Goal: Task Accomplishment & Management: Use online tool/utility

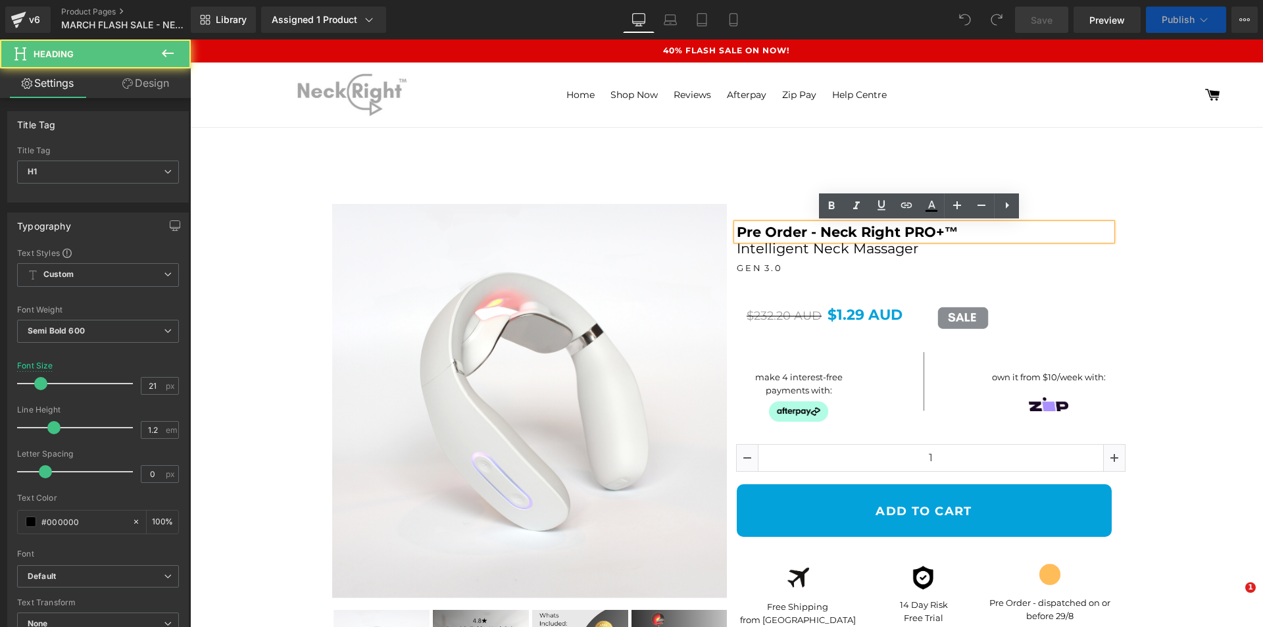
click at [814, 228] on h1 "Pre Order - Neck Right PRO+™" at bounding box center [924, 232] width 375 height 16
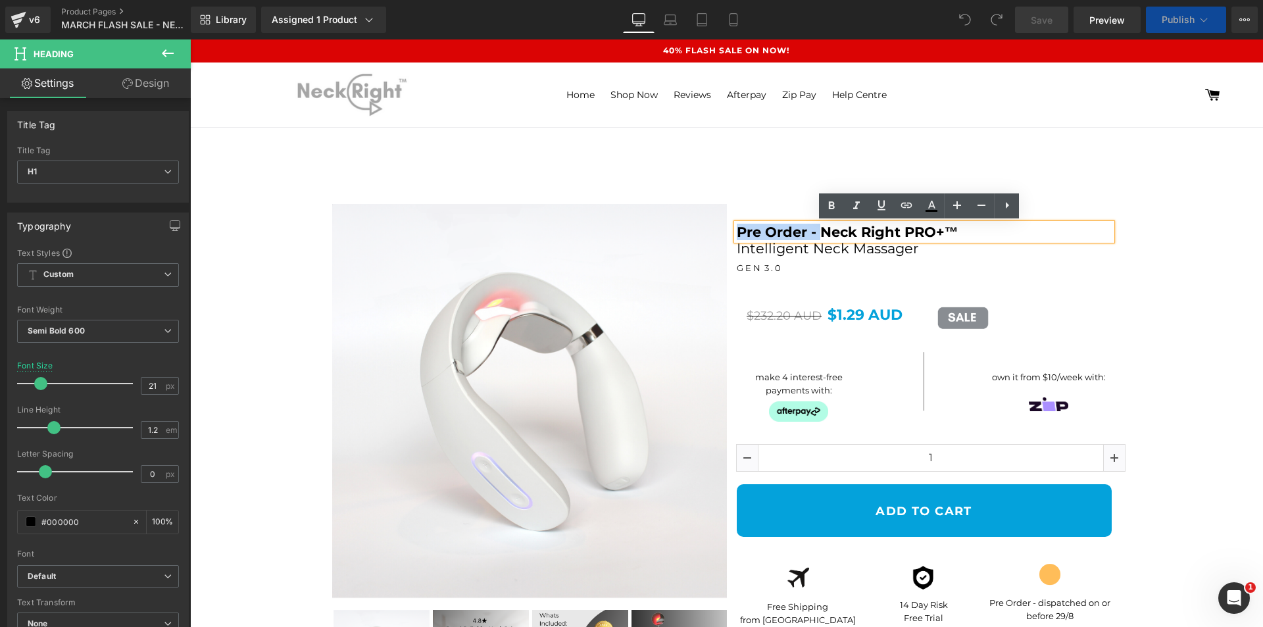
drag, startPoint x: 770, startPoint y: 225, endPoint x: 733, endPoint y: 232, distance: 38.2
click at [737, 232] on h1 "Pre Order - Neck Right PRO+™" at bounding box center [924, 232] width 375 height 16
select select "Black"
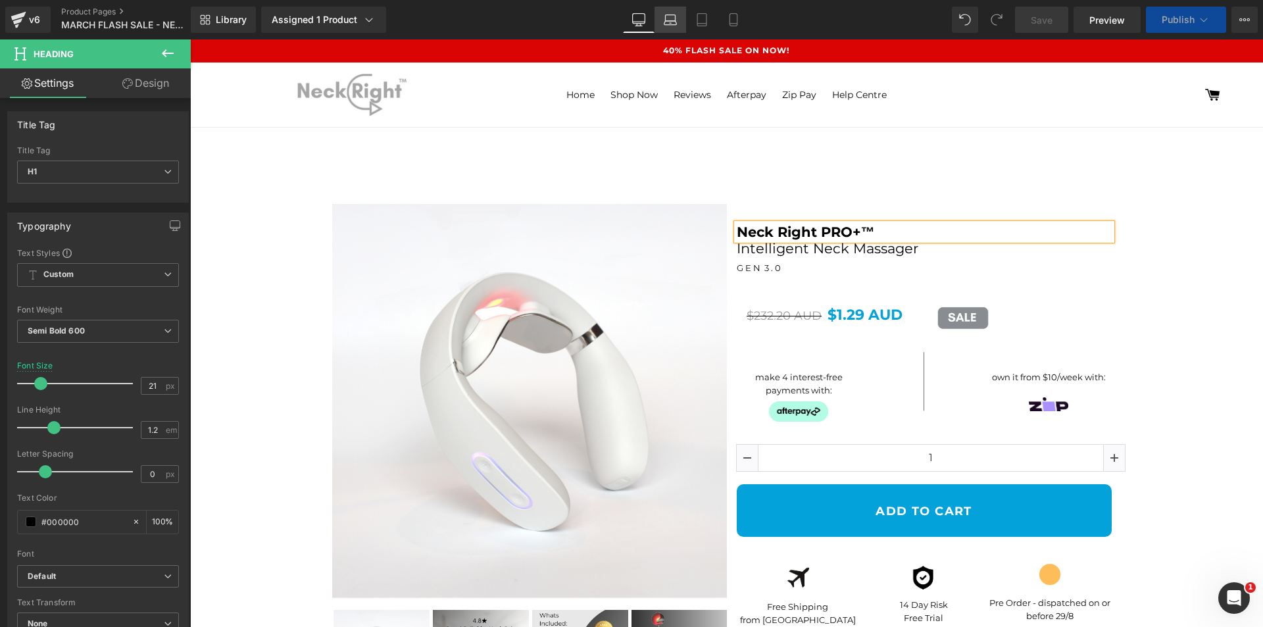
click at [666, 14] on icon at bounding box center [670, 19] width 13 height 13
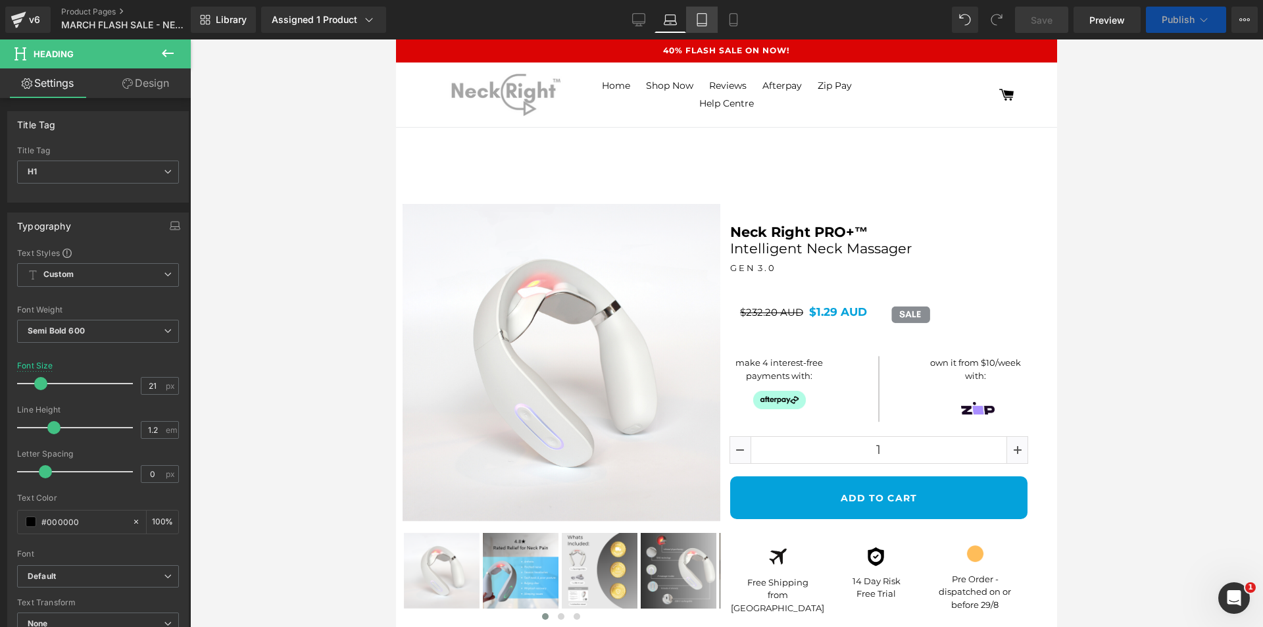
click at [700, 17] on icon at bounding box center [701, 19] width 13 height 13
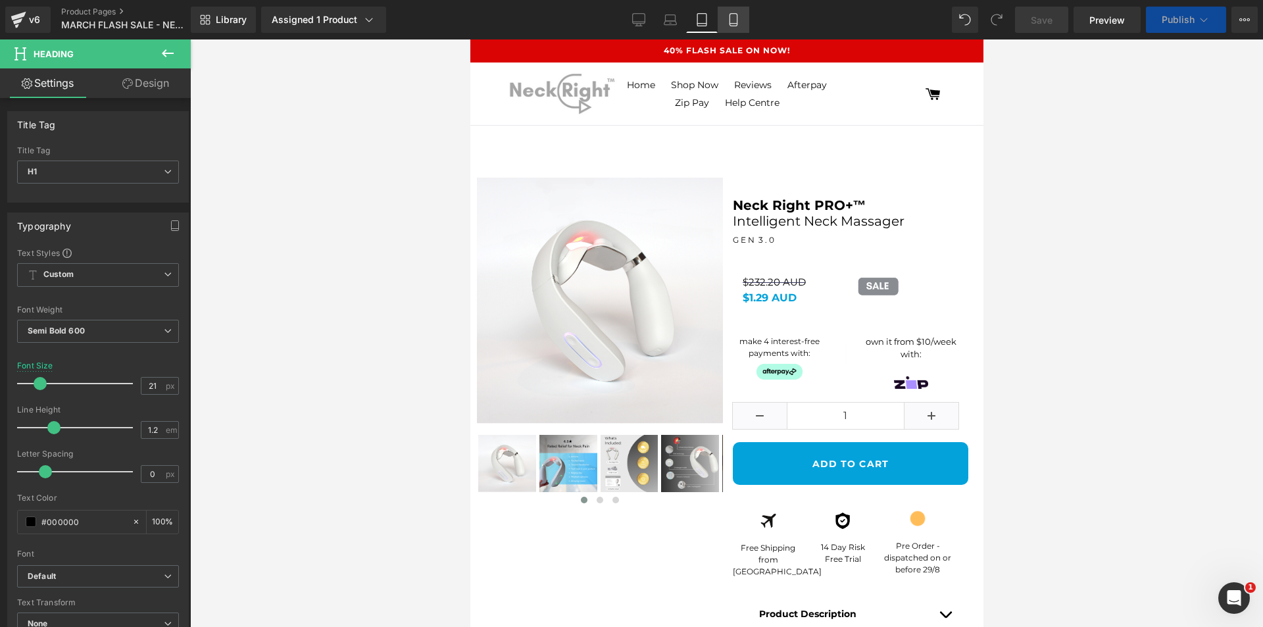
drag, startPoint x: 739, startPoint y: 22, endPoint x: 299, endPoint y: 290, distance: 515.5
click at [739, 22] on icon at bounding box center [733, 19] width 13 height 13
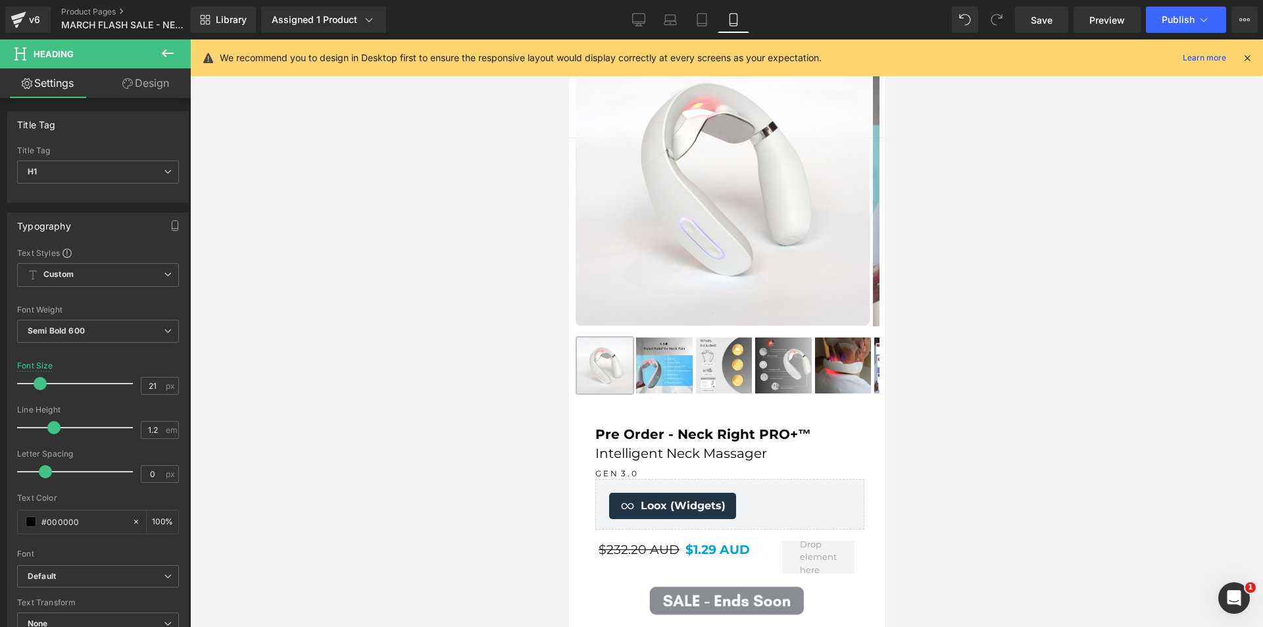
scroll to position [132, 0]
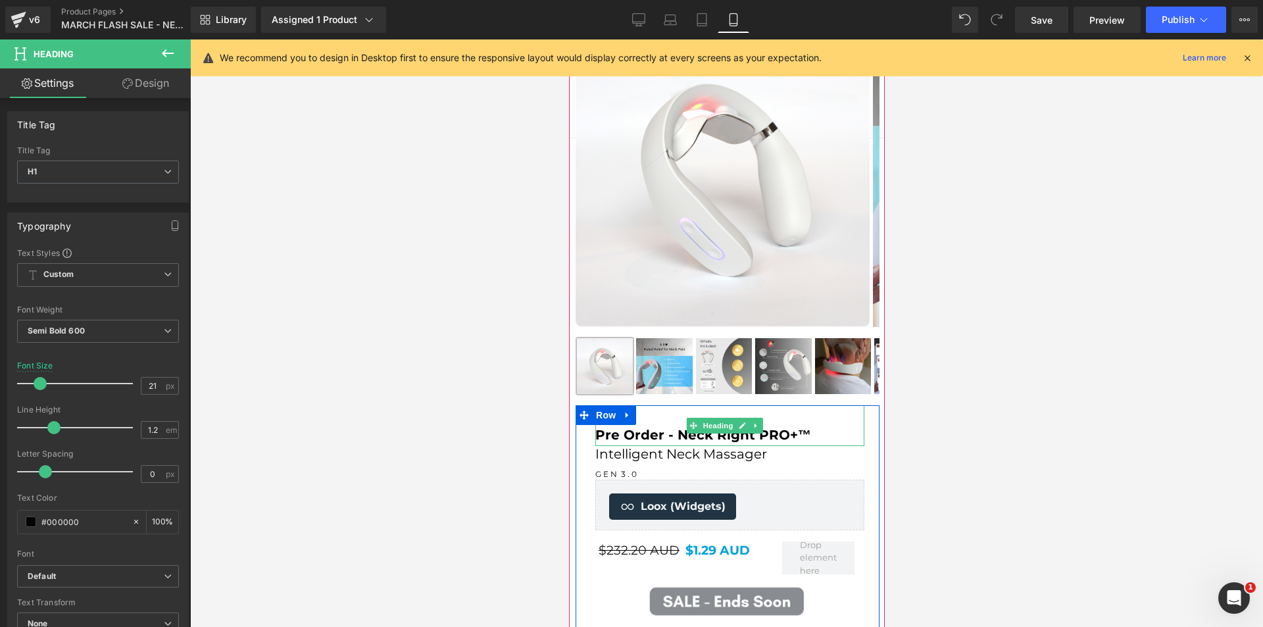
click at [668, 438] on h1 "Pre Order - Neck Right PRO+™" at bounding box center [729, 435] width 269 height 16
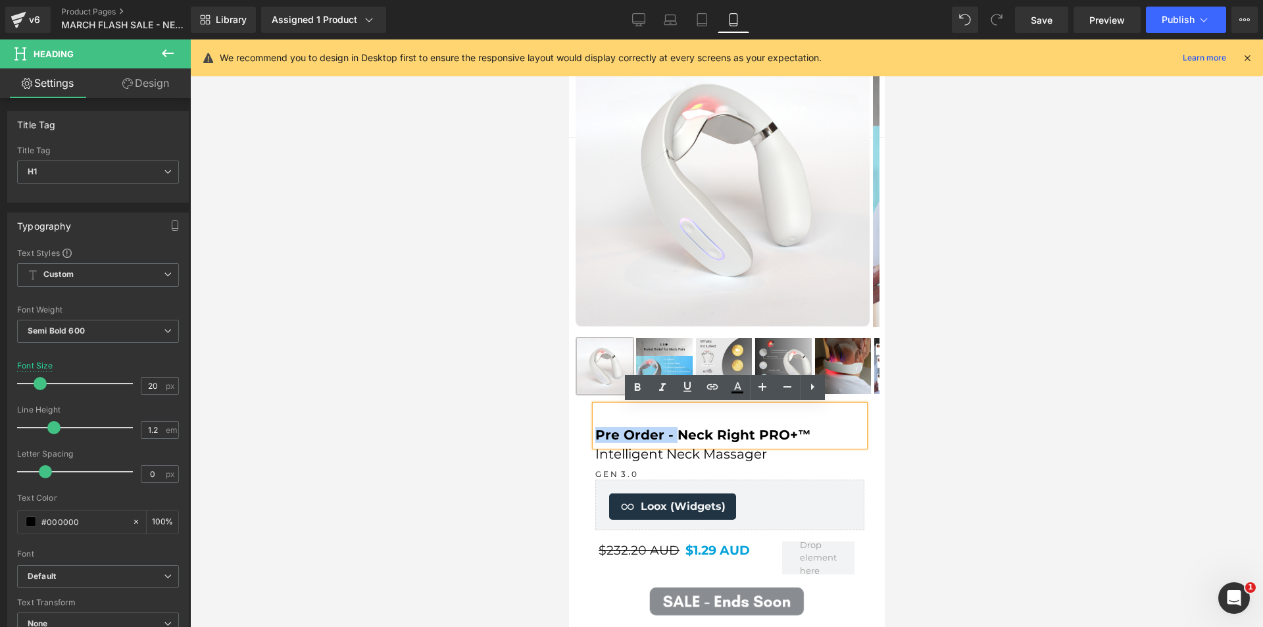
drag, startPoint x: 673, startPoint y: 434, endPoint x: 602, endPoint y: 428, distance: 71.3
click at [589, 433] on div "Pre Order - Neck Right PRO+™ Heading Intelligent Neck Massager Heading G E N 3 …" at bounding box center [725, 631] width 295 height 452
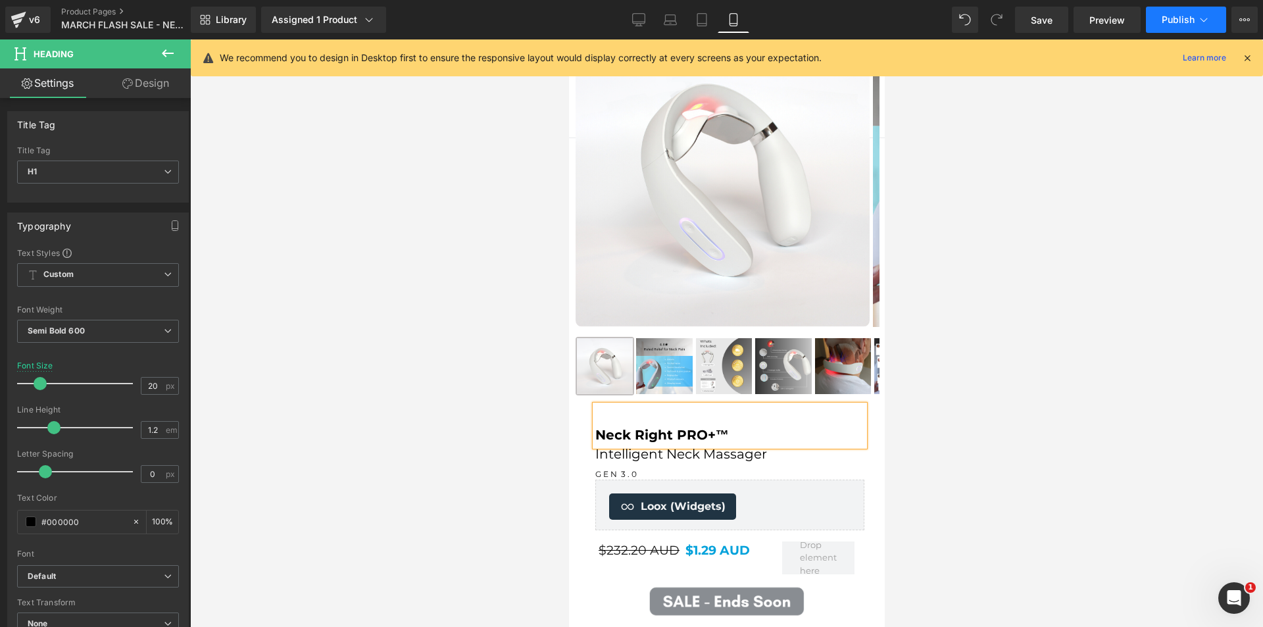
click at [1210, 17] on icon at bounding box center [1203, 19] width 13 height 13
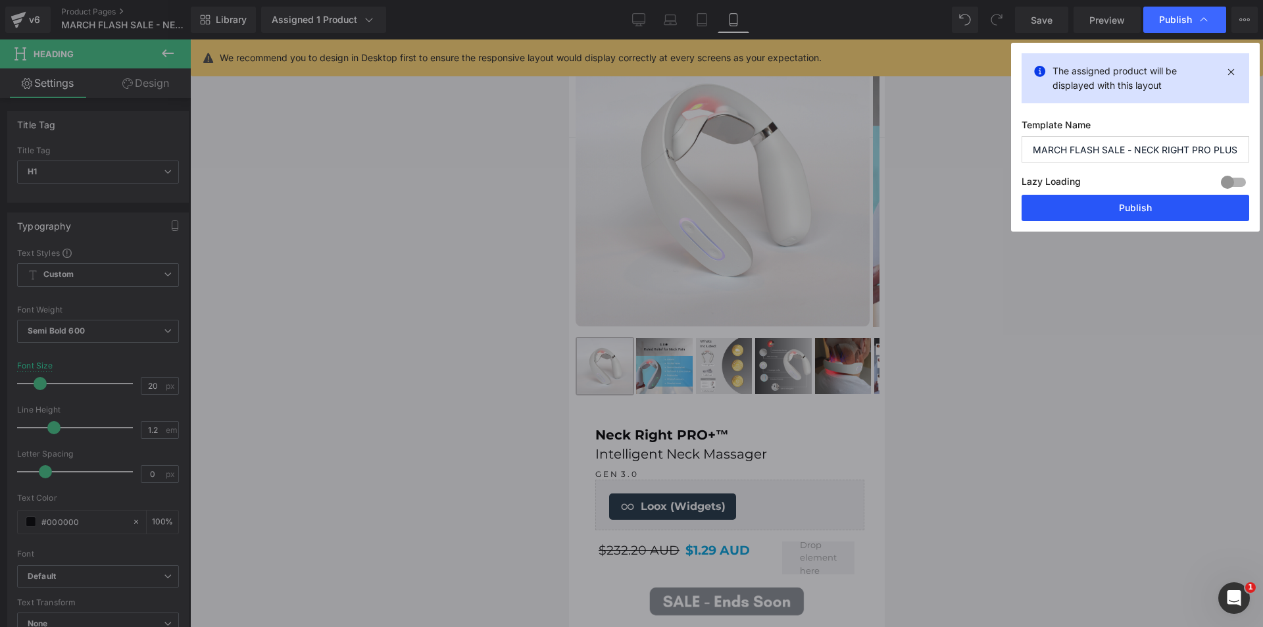
click at [0, 0] on button "Publish" at bounding box center [0, 0] width 0 height 0
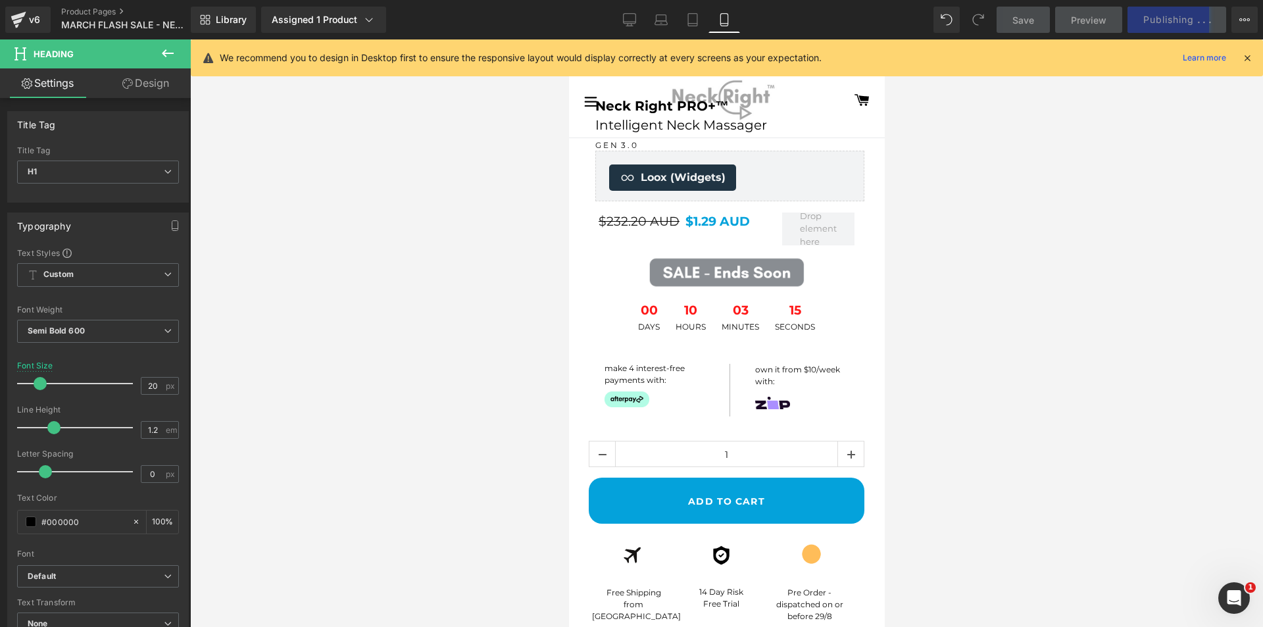
scroll to position [263, 0]
